Goal: Task Accomplishment & Management: Manage account settings

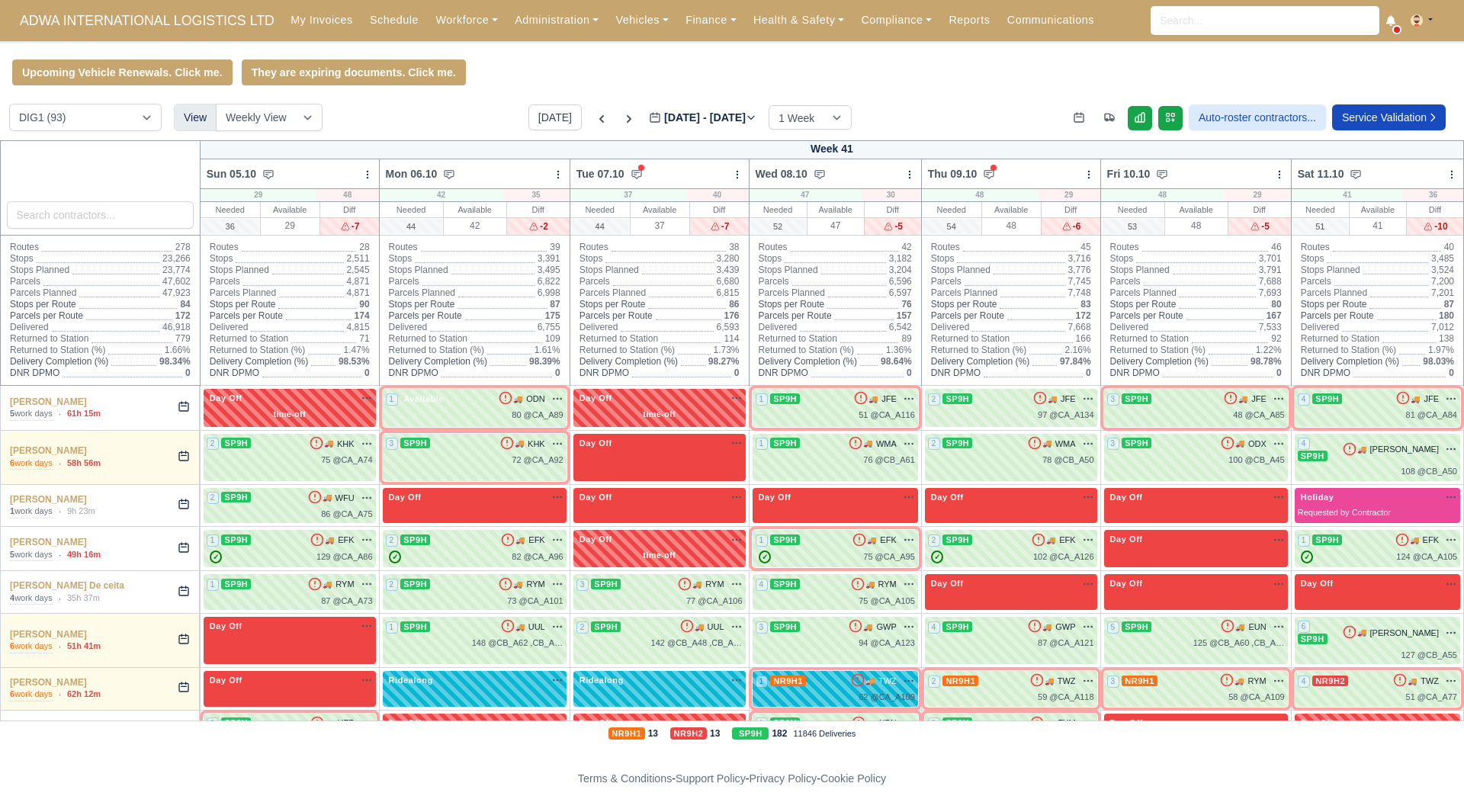
scroll to position [1296, 0]
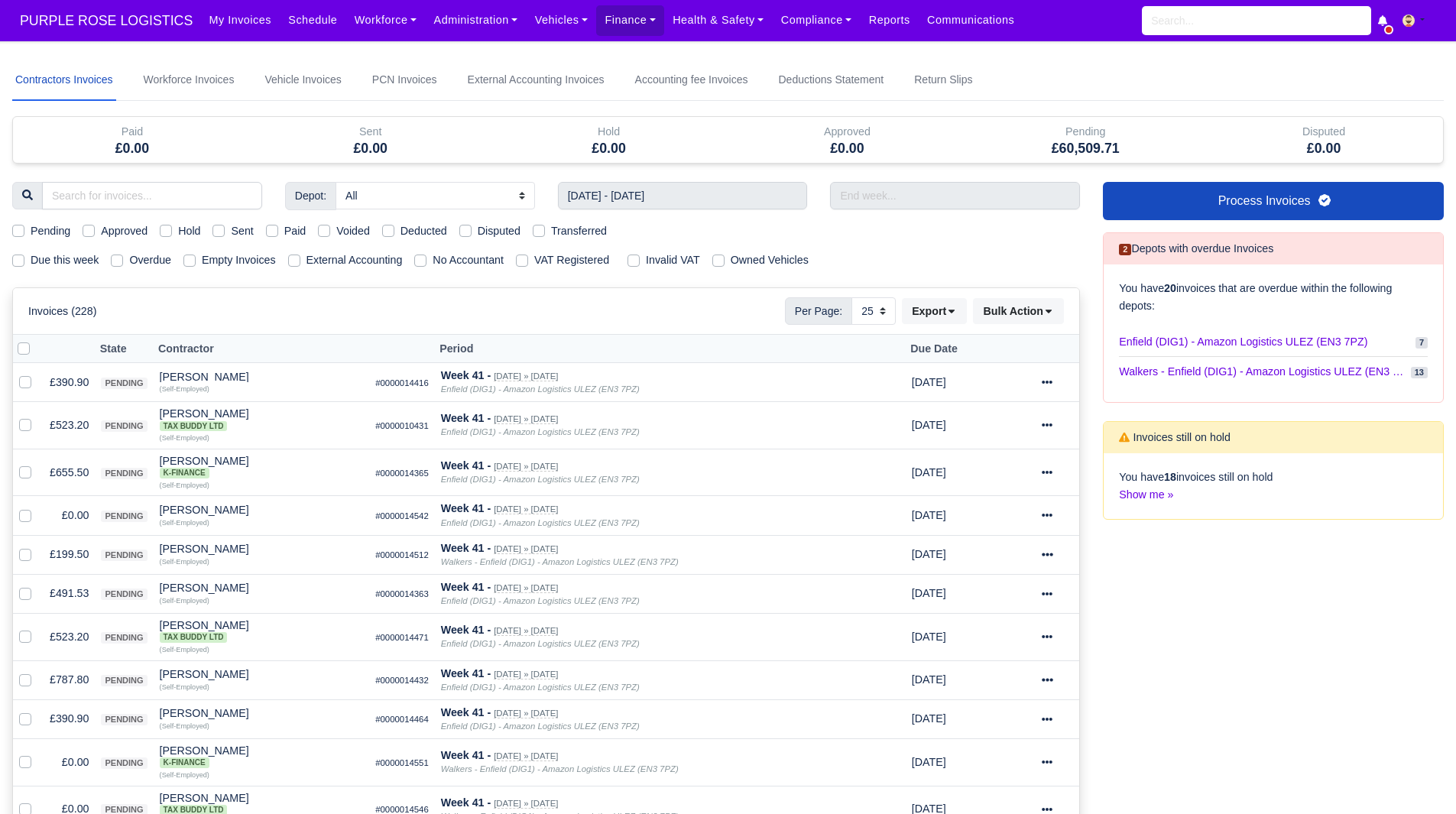
select select "25"
click at [397, 299] on div "Invoices (228) Per Page: 10 25 50 Export Data export: Export BACS 18 Download I…" at bounding box center [545, 311] width 1035 height 27
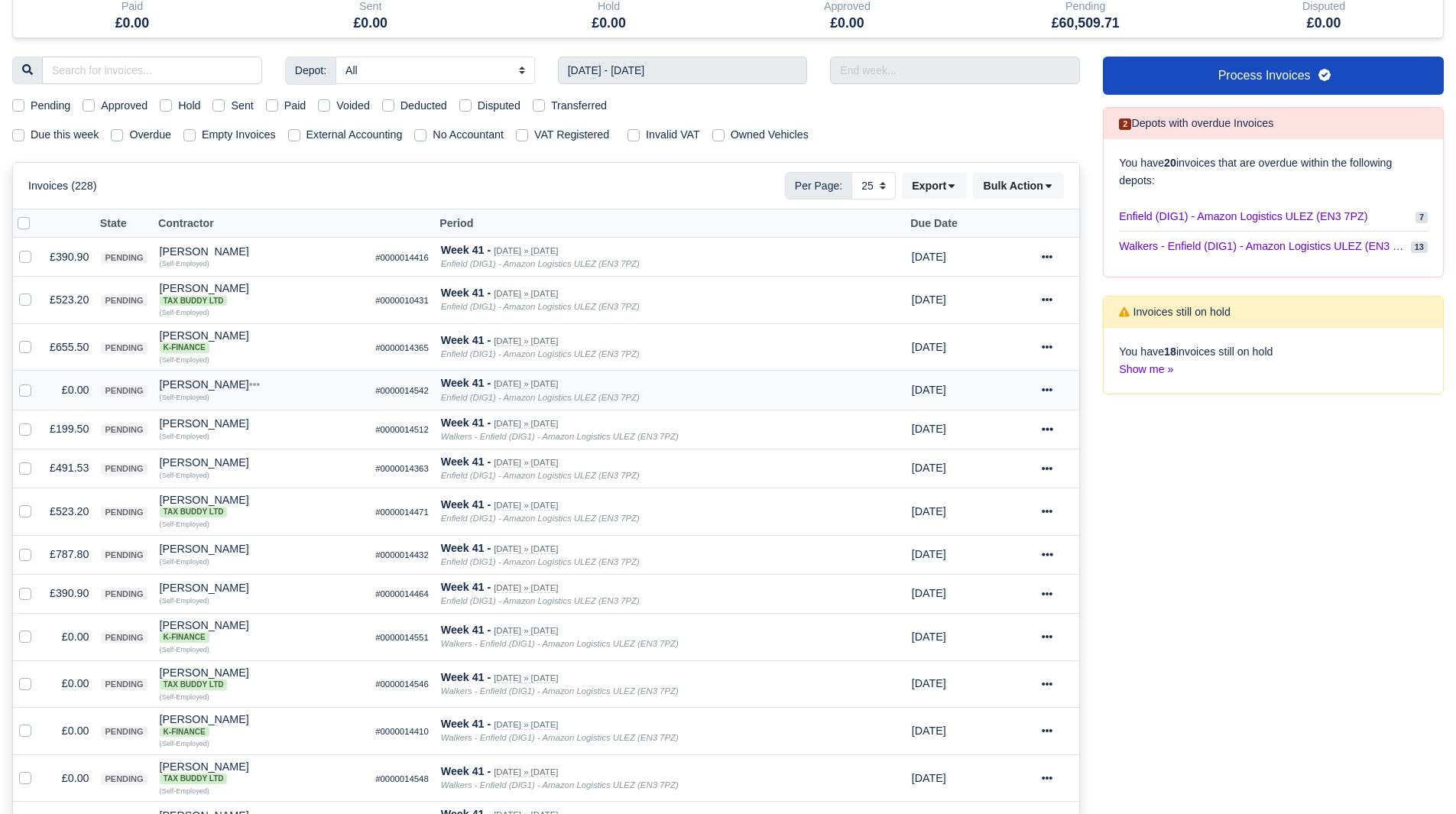
scroll to position [153, 0]
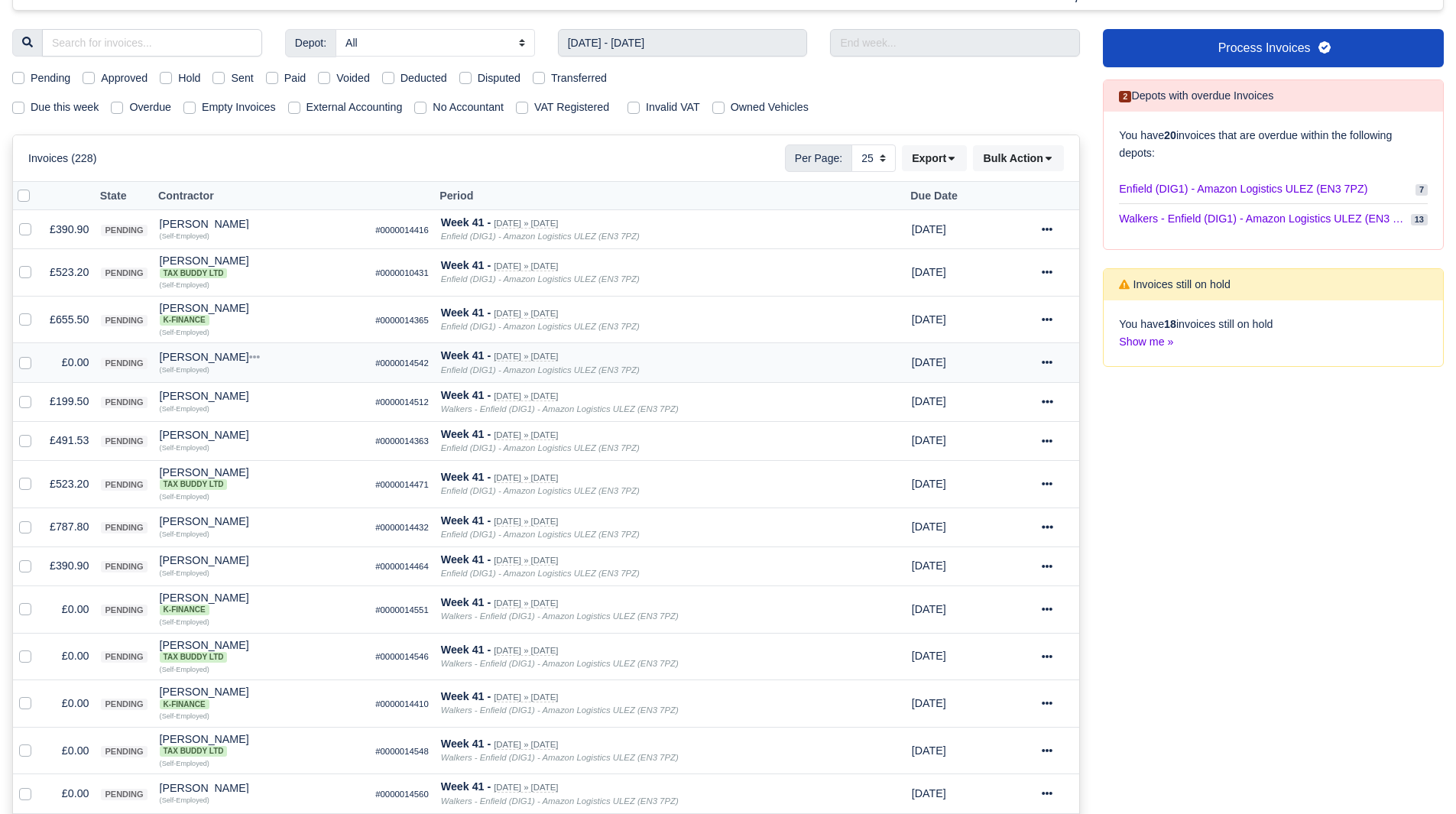
click at [38, 354] on label at bounding box center [38, 354] width 0 height 0
click at [28, 366] on input "checkbox" at bounding box center [25, 360] width 13 height 13
checkbox input "true"
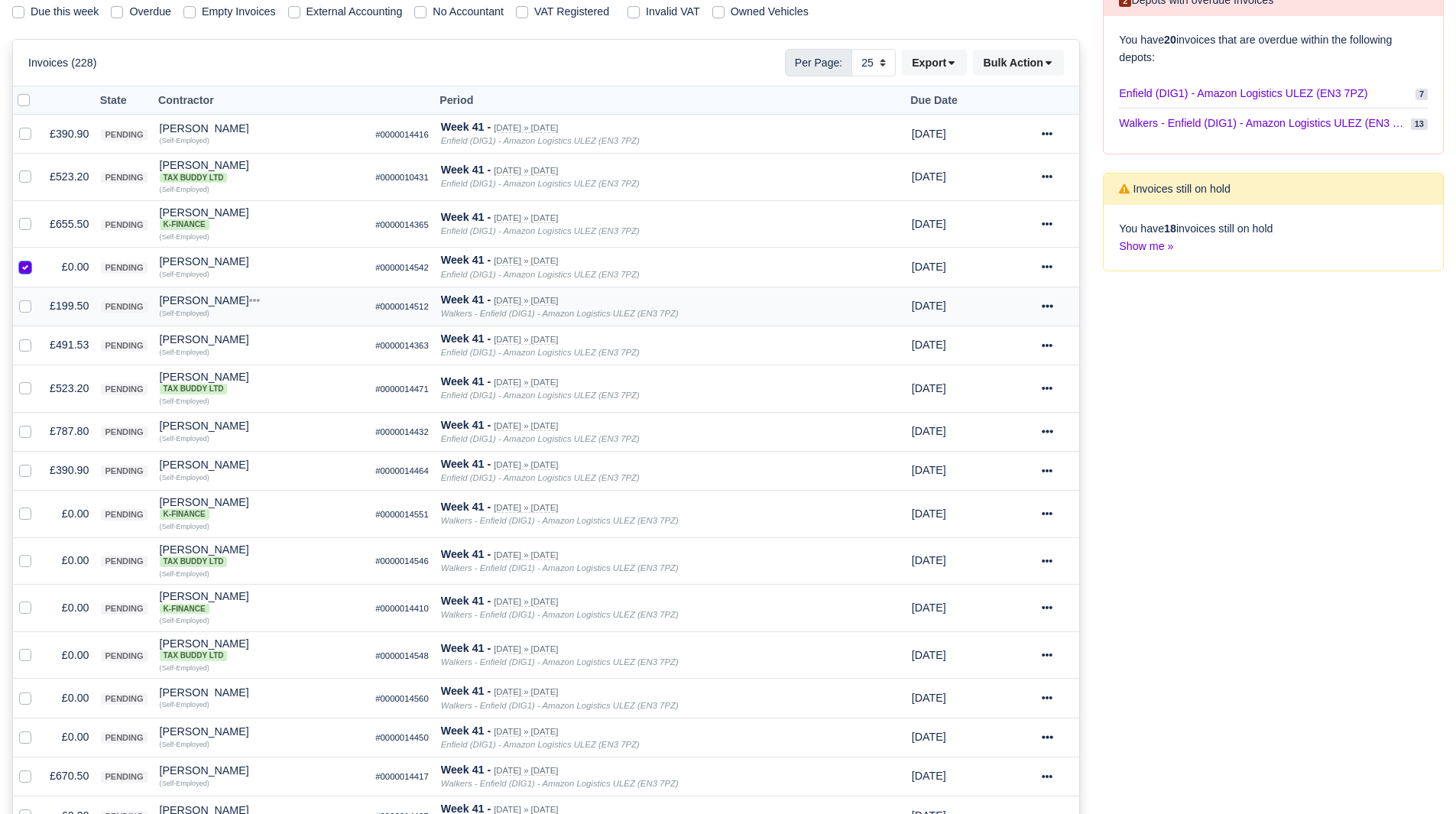
scroll to position [382, 0]
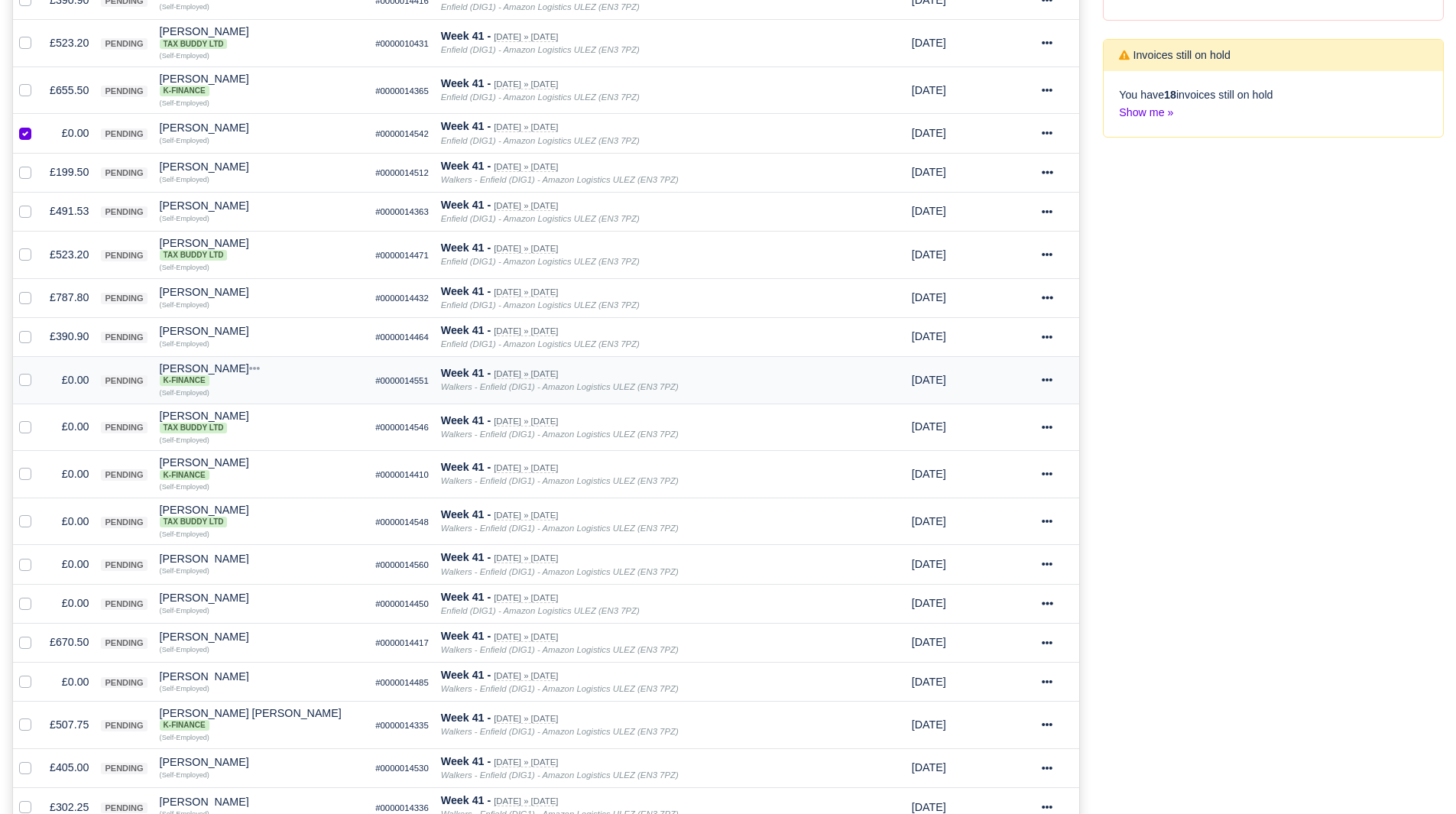
click at [38, 372] on label at bounding box center [38, 372] width 0 height 0
click at [27, 381] on input "checkbox" at bounding box center [25, 377] width 13 height 13
checkbox input "true"
click at [38, 418] on label at bounding box center [38, 418] width 0 height 0
click at [23, 430] on input "checkbox" at bounding box center [25, 424] width 13 height 13
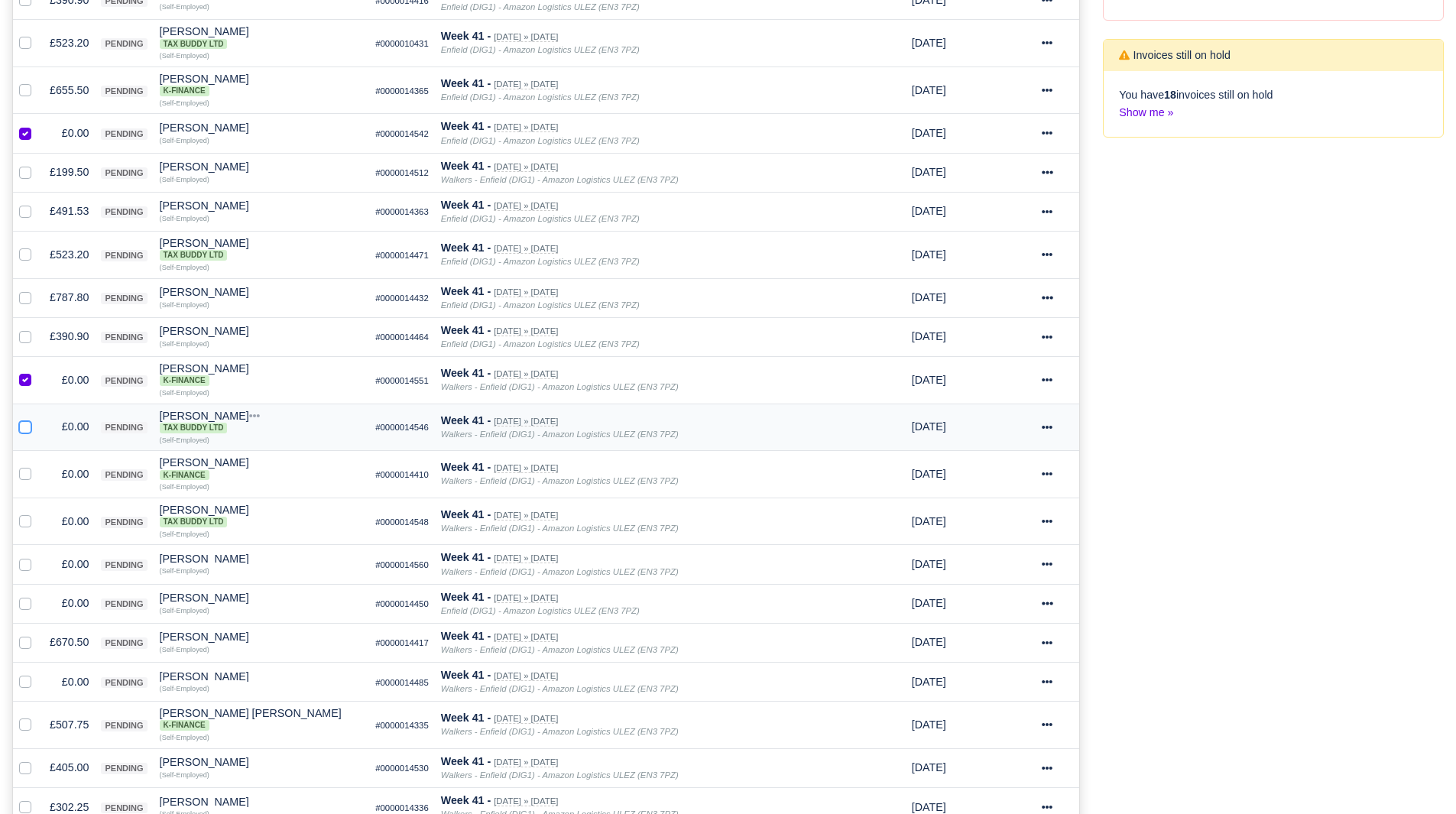
checkbox input "true"
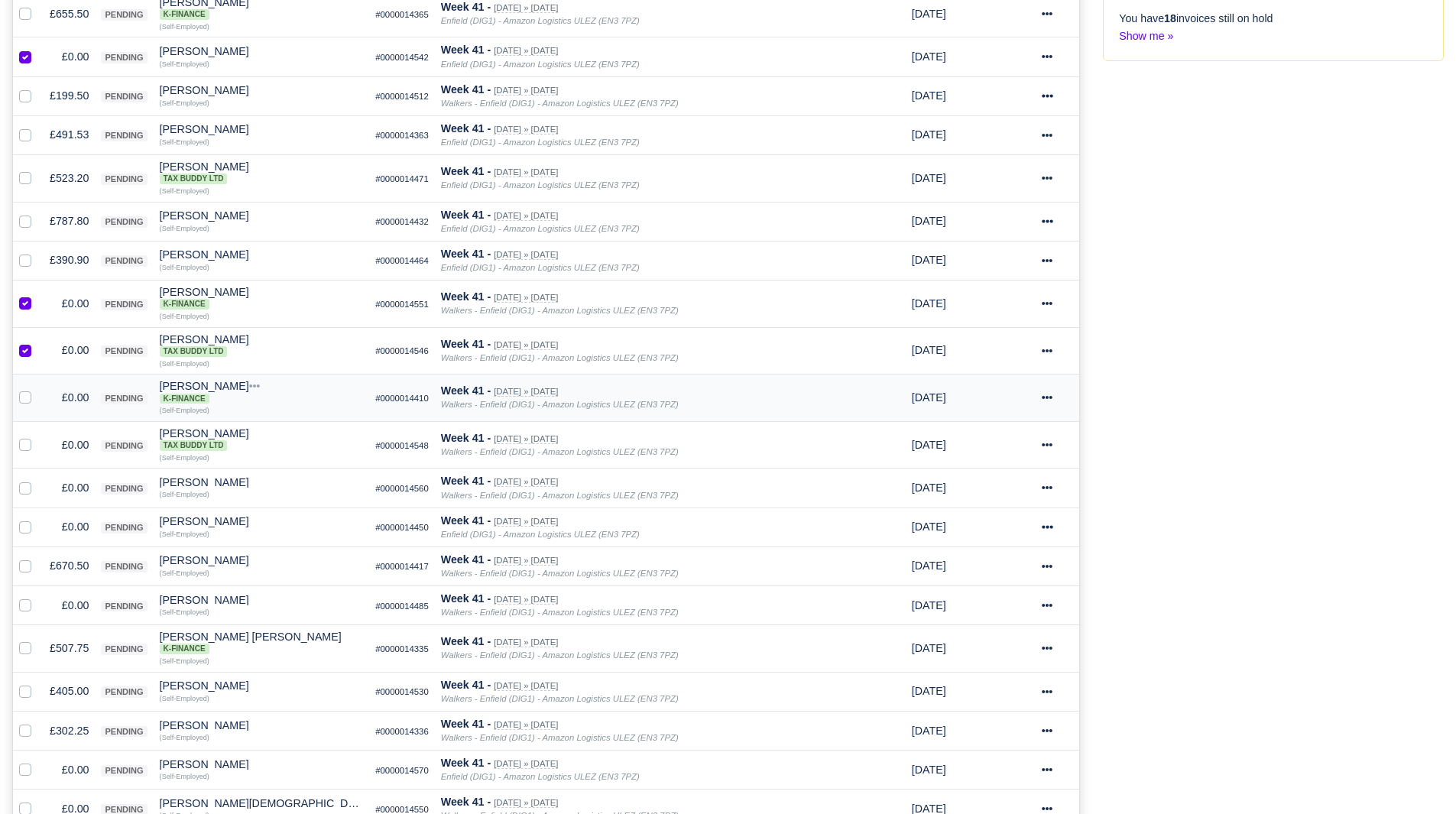
click at [38, 389] on label at bounding box center [38, 389] width 0 height 0
click at [24, 402] on input "checkbox" at bounding box center [25, 395] width 13 height 13
checkbox input "true"
click at [38, 437] on label at bounding box center [38, 437] width 0 height 0
click at [27, 443] on input "checkbox" at bounding box center [25, 442] width 13 height 13
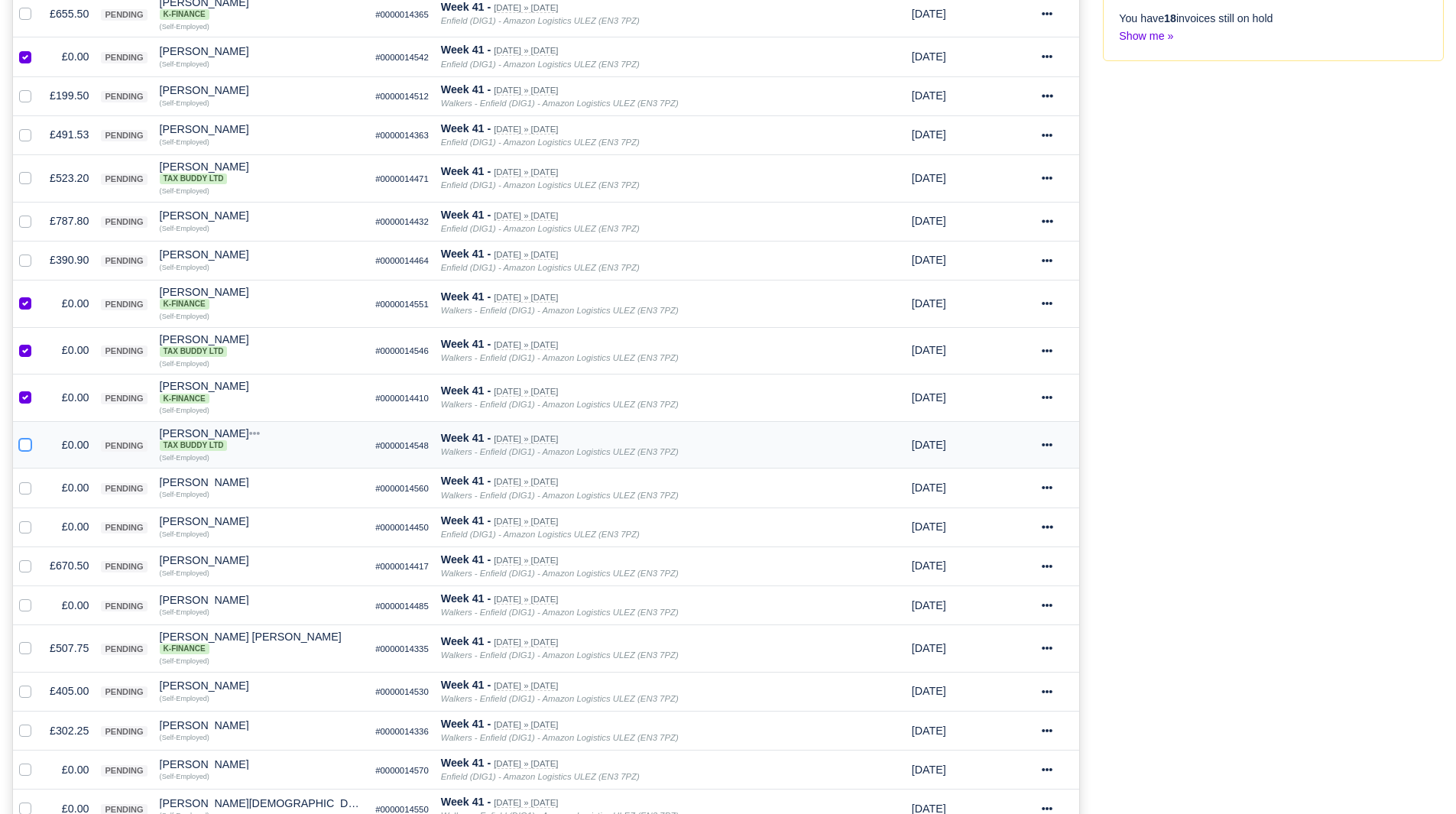
checkbox input "true"
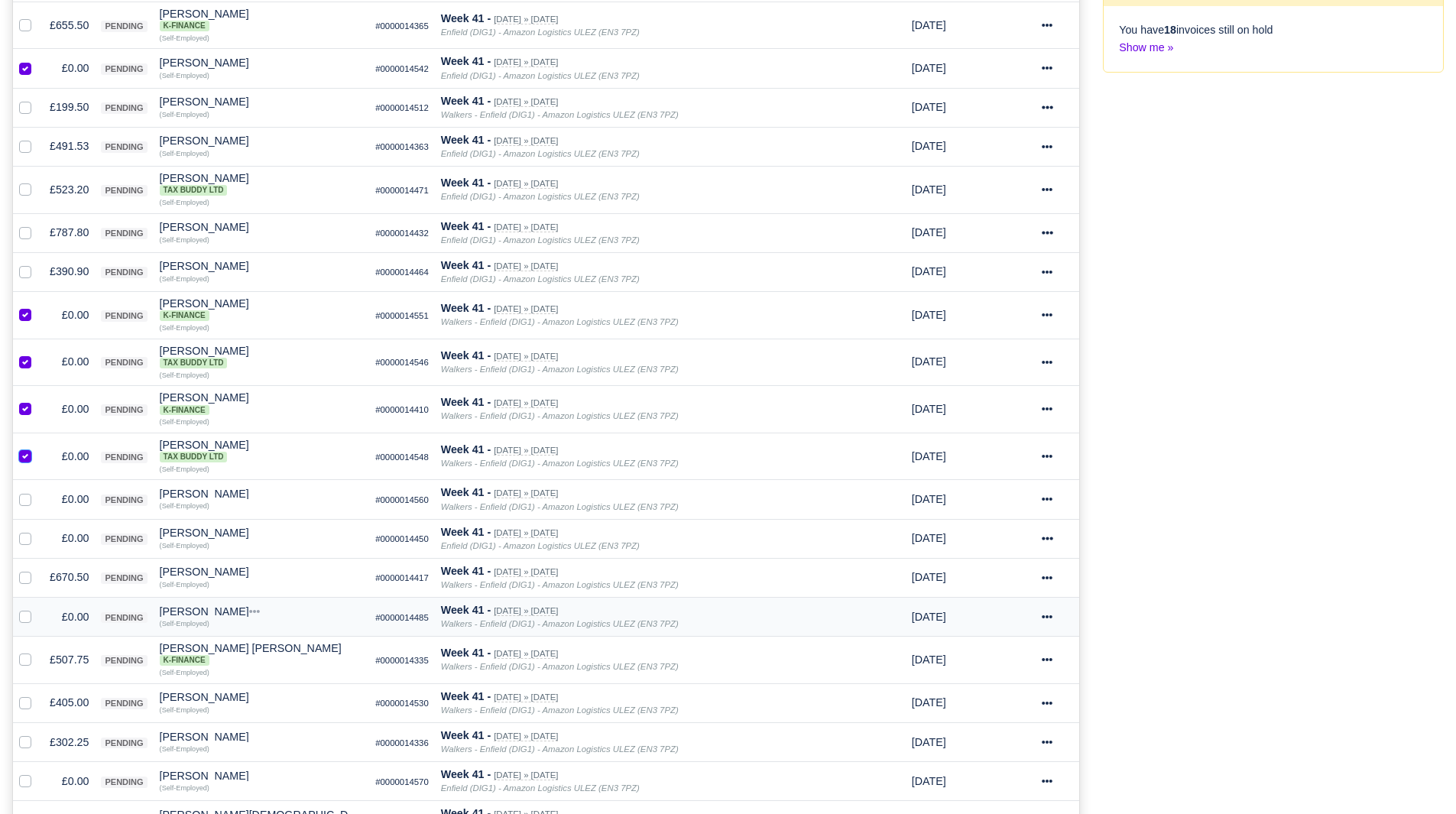
scroll to position [612, 0]
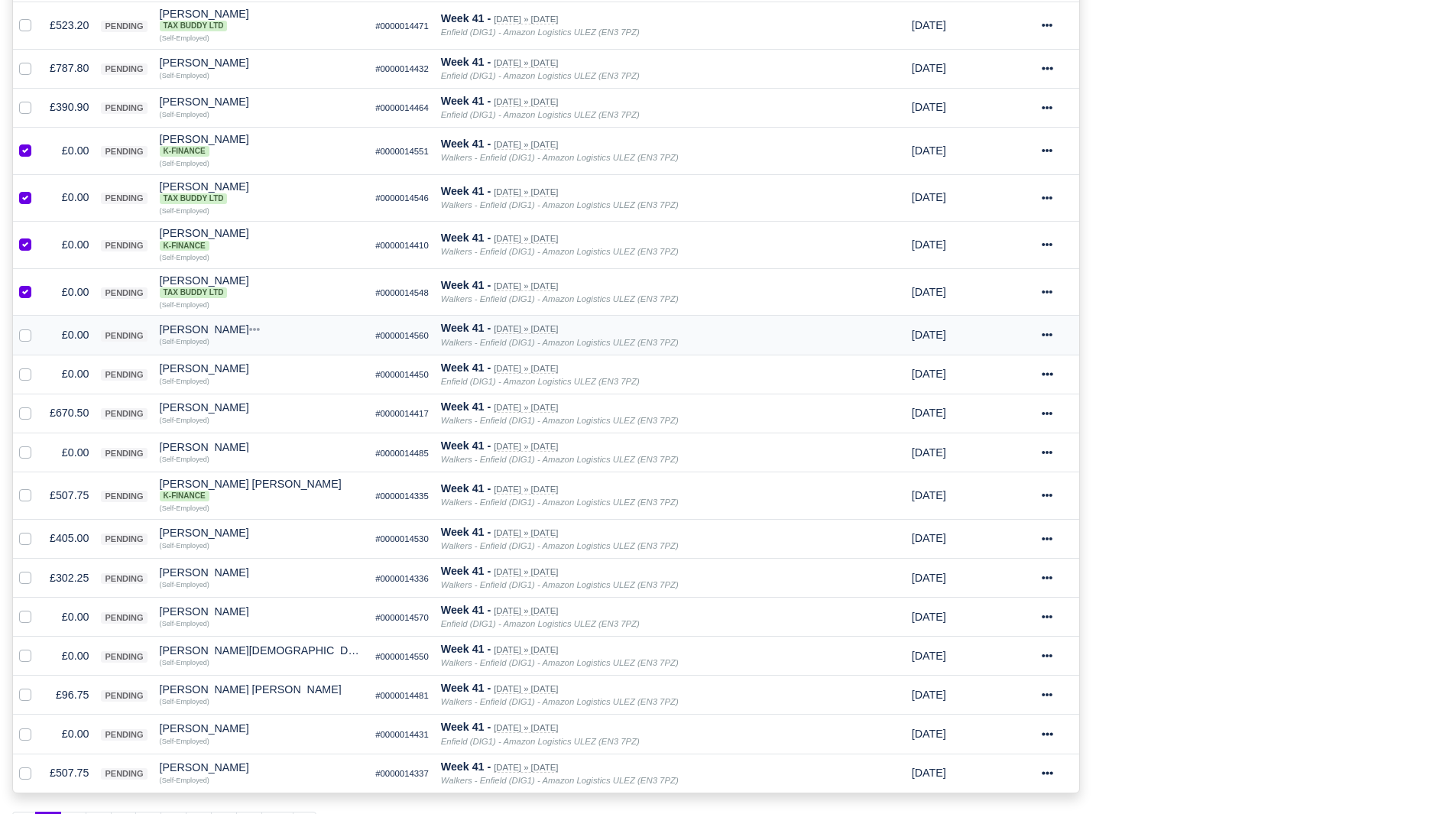
click at [38, 327] on label at bounding box center [38, 327] width 0 height 0
click at [23, 338] on input "checkbox" at bounding box center [25, 333] width 13 height 13
checkbox input "true"
click at [38, 366] on label at bounding box center [38, 366] width 0 height 0
click at [20, 377] on input "checkbox" at bounding box center [25, 372] width 13 height 13
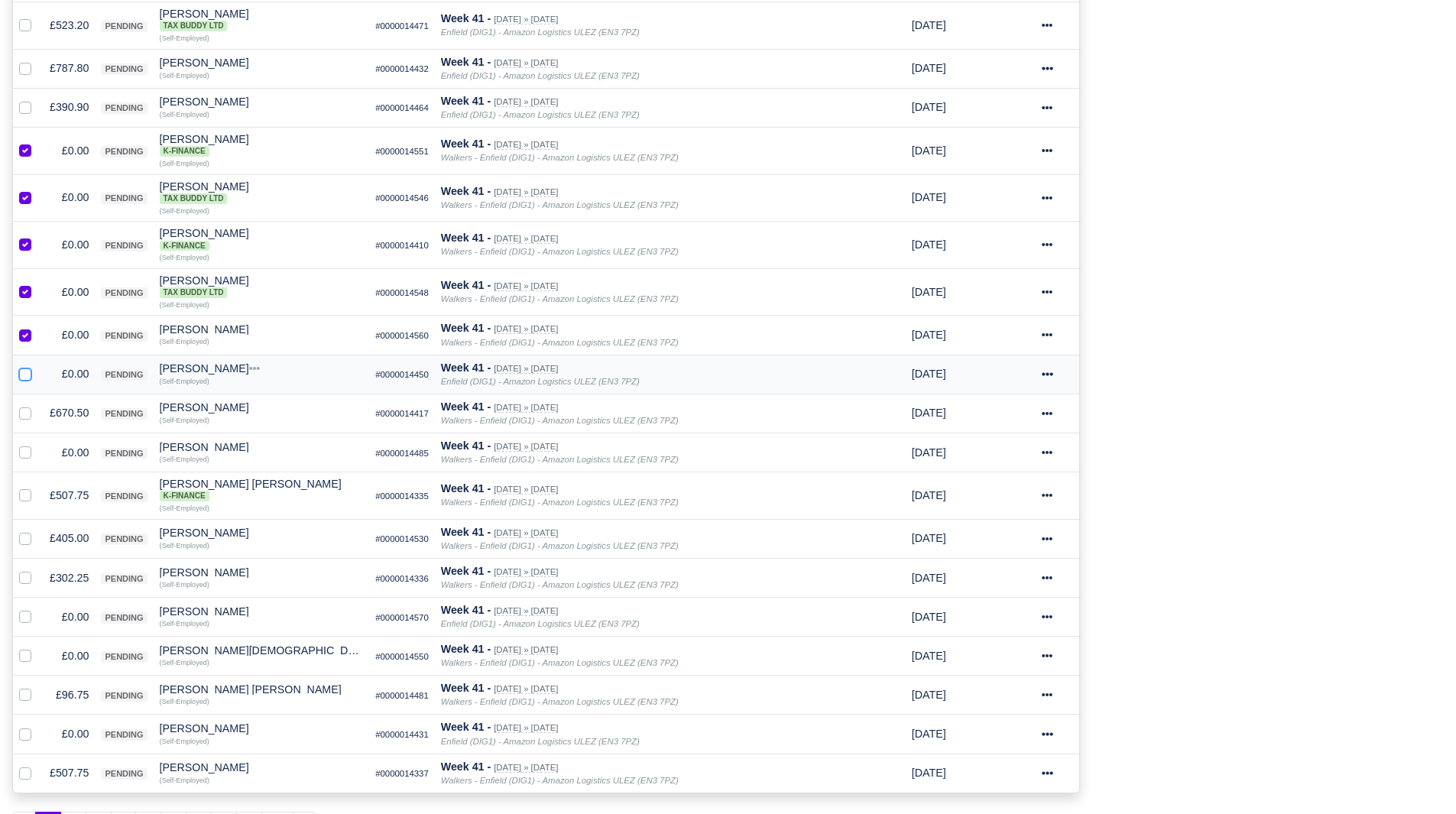
checkbox input "true"
click at [38, 444] on label at bounding box center [38, 444] width 0 height 0
click at [23, 450] on input "checkbox" at bounding box center [25, 450] width 13 height 13
checkbox input "true"
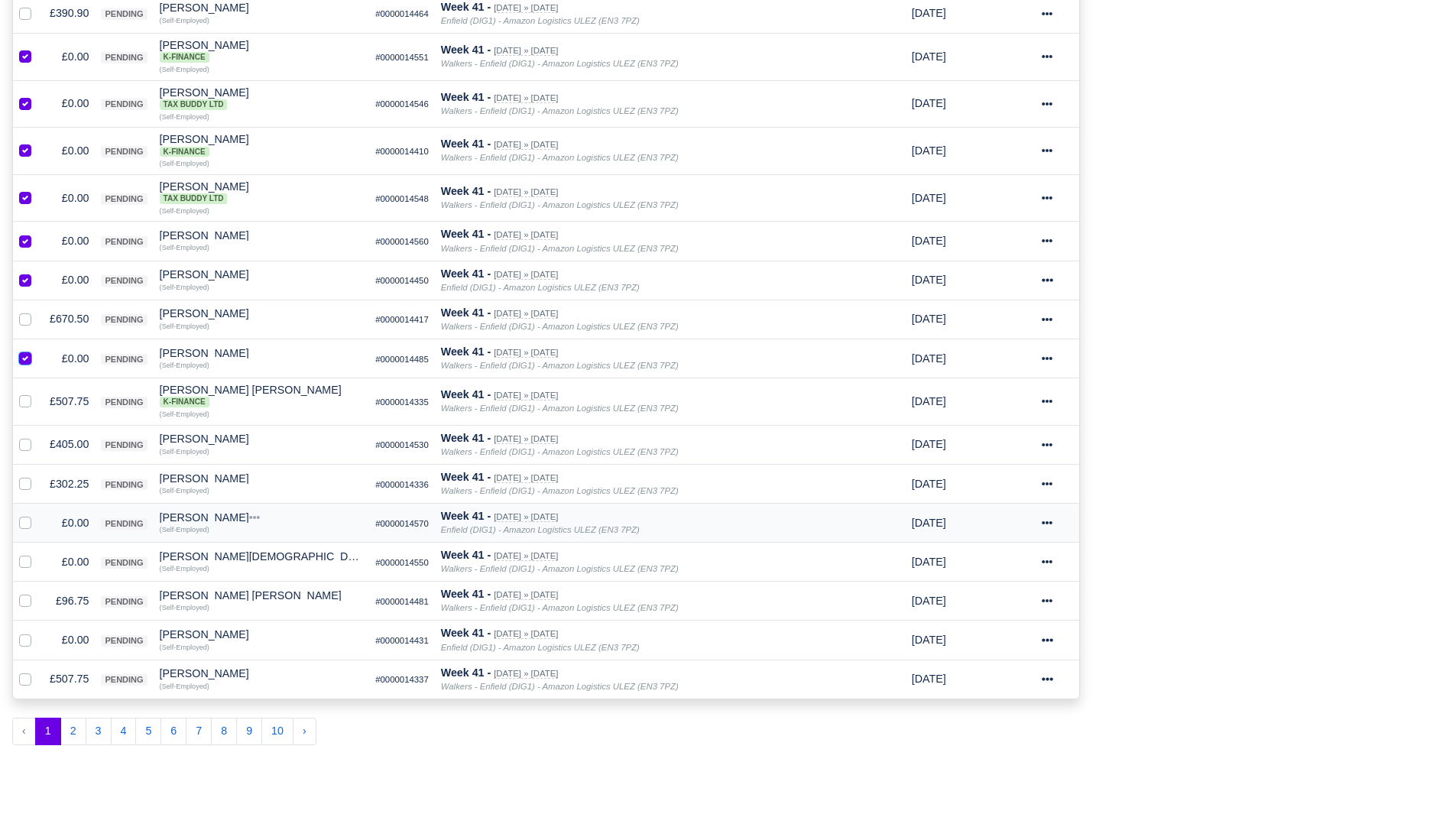
scroll to position [838, 0]
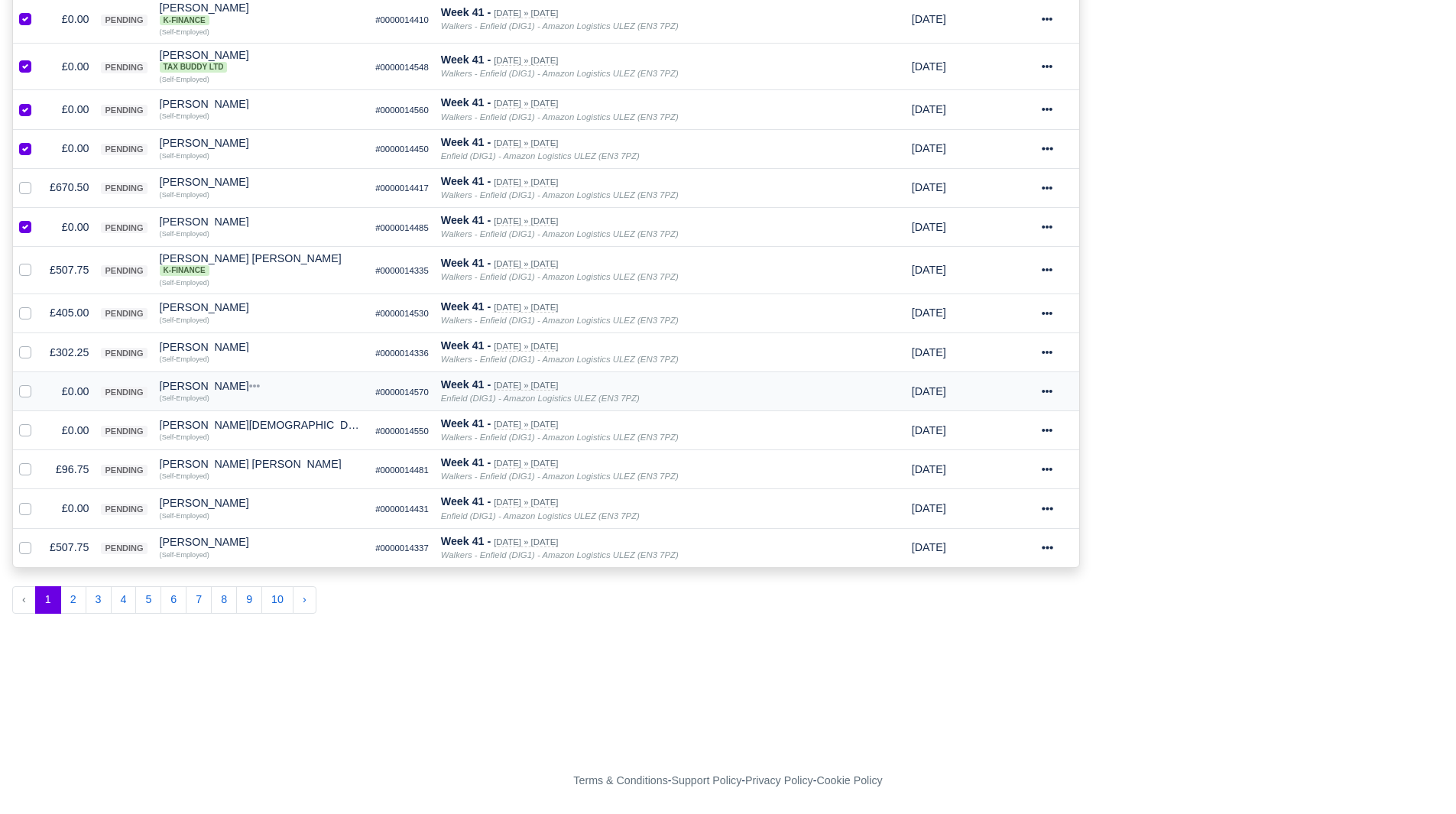
click at [38, 383] on label at bounding box center [38, 383] width 0 height 0
click at [22, 393] on input "checkbox" at bounding box center [25, 389] width 13 height 13
checkbox input "true"
click at [38, 422] on label at bounding box center [38, 422] width 0 height 0
click at [27, 432] on input "checkbox" at bounding box center [25, 428] width 13 height 13
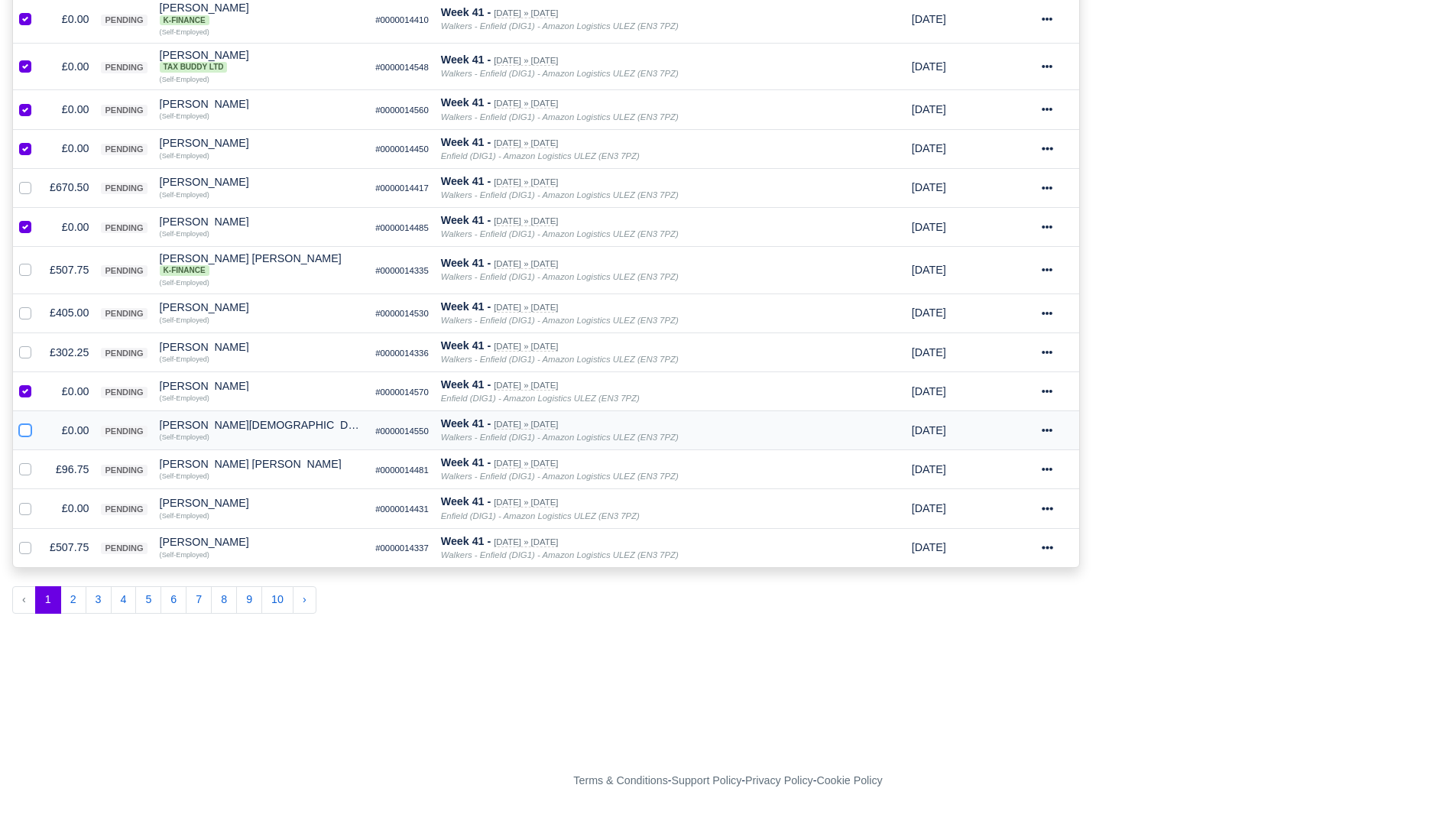
checkbox input "true"
click at [38, 500] on label at bounding box center [38, 500] width 0 height 0
click at [23, 510] on input "checkbox" at bounding box center [25, 506] width 13 height 13
checkbox input "true"
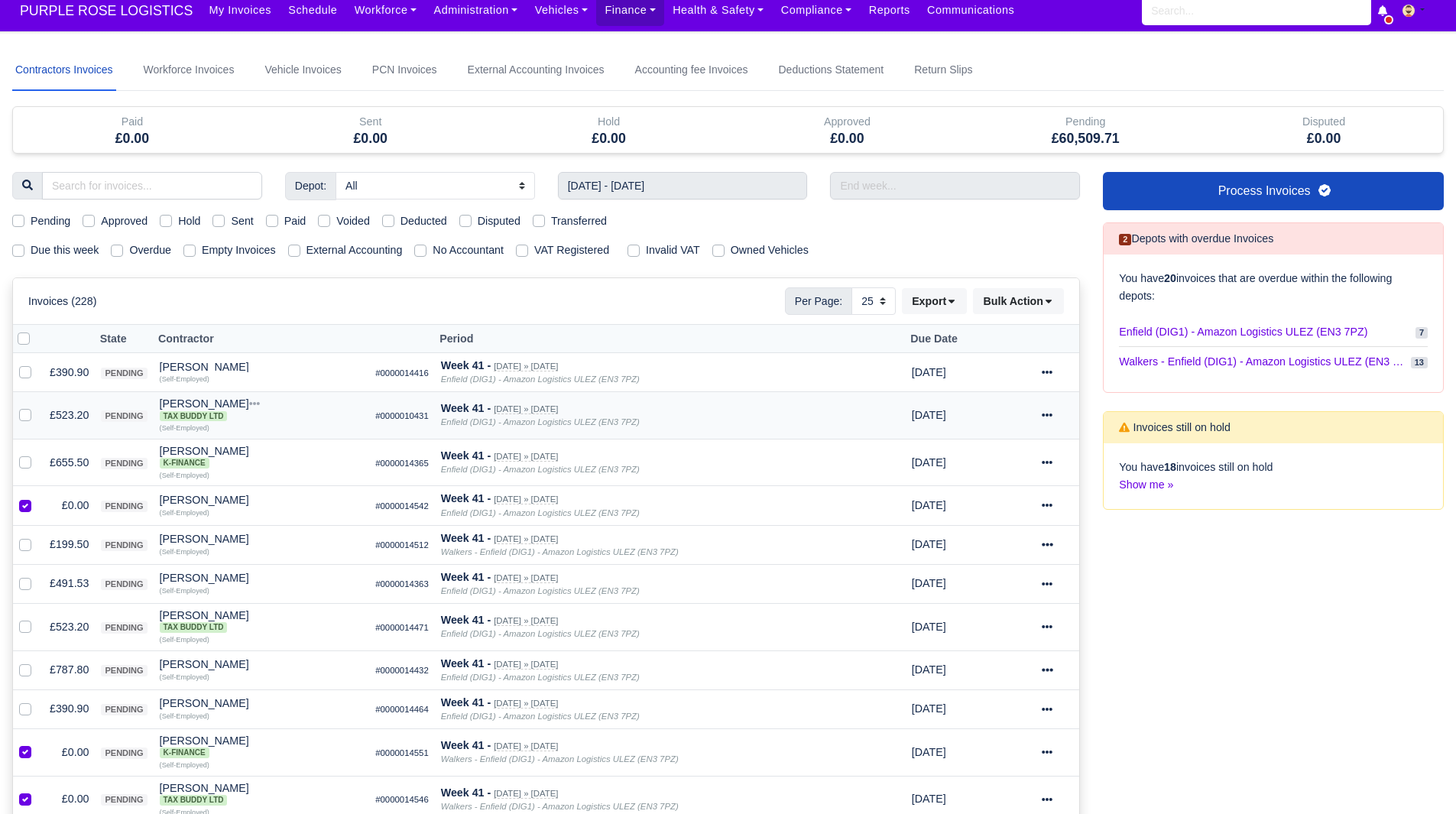
scroll to position [0, 0]
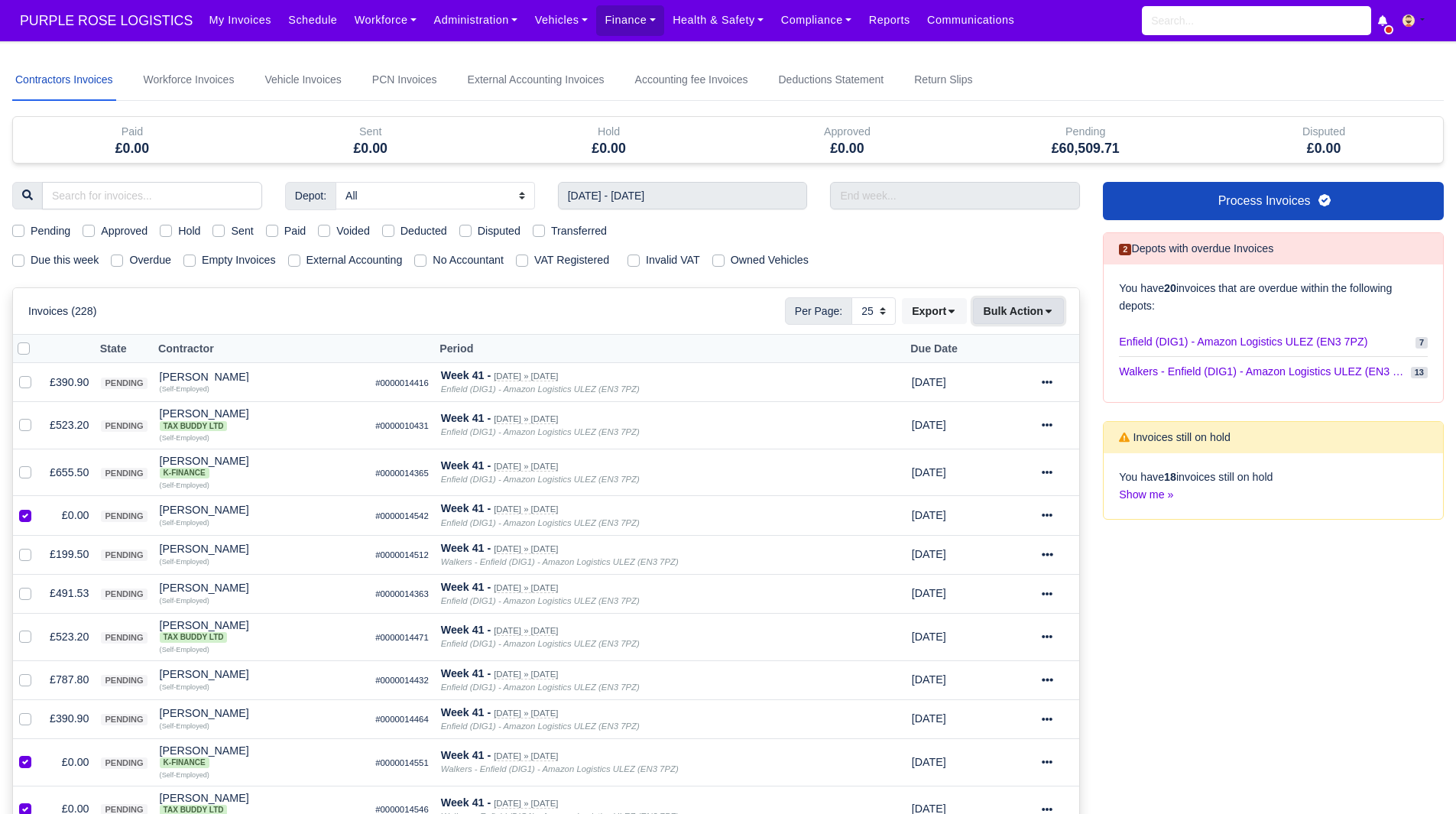
click at [1020, 304] on button "Bulk Action" at bounding box center [1019, 311] width 91 height 26
click at [991, 424] on div "Void" at bounding box center [994, 435] width 136 height 23
